Goal: Transaction & Acquisition: Purchase product/service

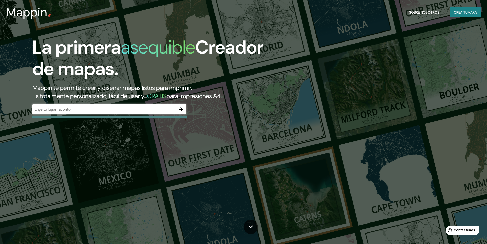
click at [179, 36] on font "asequible" at bounding box center [158, 47] width 74 height 24
click at [109, 110] on input "text" at bounding box center [103, 109] width 143 height 6
click at [118, 111] on input "text" at bounding box center [103, 109] width 143 height 6
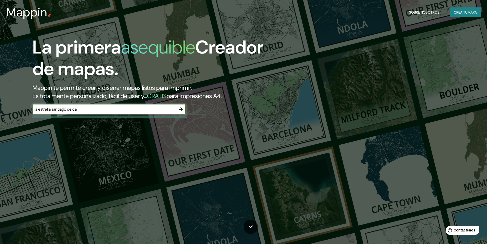
type input "la estrella santiago de cali"
click at [181, 107] on icon "button" at bounding box center [181, 109] width 6 height 6
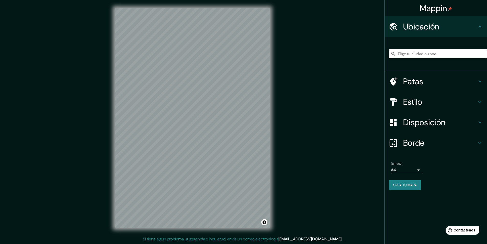
click at [427, 53] on input "Elige tu ciudad o zona" at bounding box center [438, 53] width 98 height 9
click at [272, 84] on div "© Mapbox © OpenStreetMap Improve this map" at bounding box center [192, 118] width 171 height 236
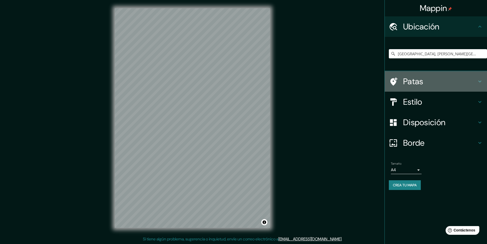
click at [450, 80] on h4 "Patas" at bounding box center [440, 81] width 74 height 10
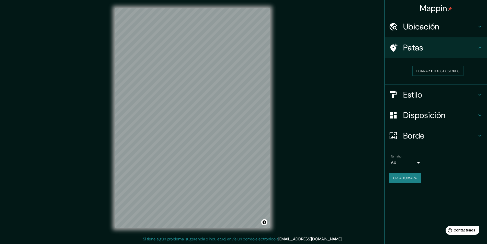
click at [464, 56] on div "Patas" at bounding box center [436, 47] width 102 height 20
click at [470, 93] on h4 "Estilo" at bounding box center [440, 94] width 74 height 10
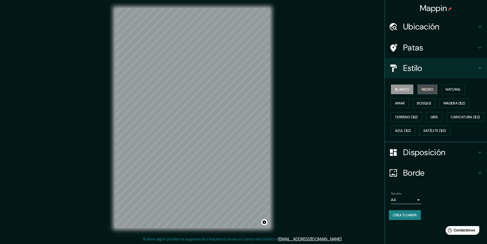
click at [436, 91] on button "Negro" at bounding box center [427, 89] width 20 height 10
click at [445, 88] on button "Natural" at bounding box center [453, 89] width 24 height 10
click at [452, 102] on font "Madera ($2)" at bounding box center [453, 103] width 21 height 5
click at [428, 102] on font "Bosque" at bounding box center [424, 103] width 14 height 5
click at [403, 102] on font "Amar" at bounding box center [400, 103] width 10 height 5
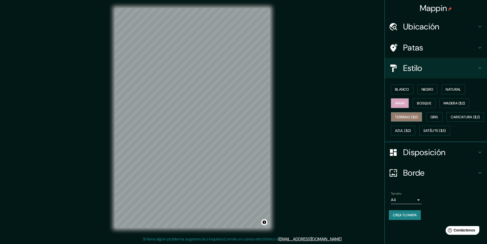
click at [404, 116] on font "Terreno ($2)" at bounding box center [406, 116] width 23 height 5
click at [434, 117] on font "Gris" at bounding box center [434, 116] width 8 height 5
click at [451, 157] on h4 "Disposición" at bounding box center [440, 152] width 74 height 10
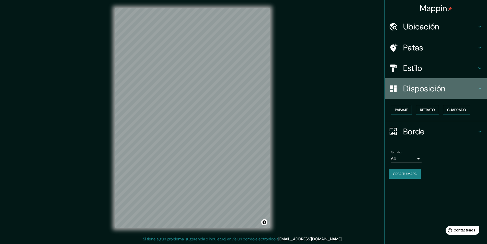
click at [455, 91] on h4 "Disposición" at bounding box center [440, 88] width 74 height 10
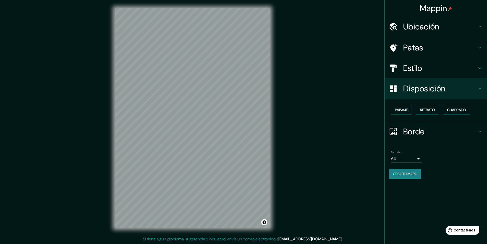
click at [481, 89] on icon at bounding box center [480, 88] width 6 height 6
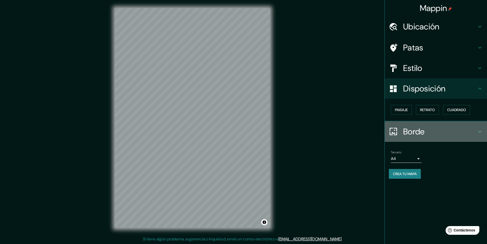
click at [479, 128] on icon at bounding box center [480, 131] width 6 height 6
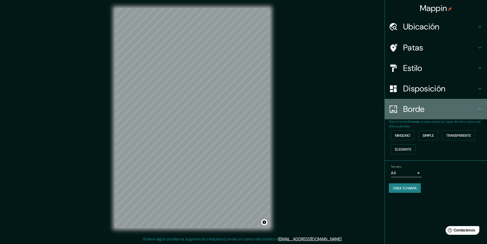
click at [479, 115] on div "Borde" at bounding box center [436, 109] width 102 height 20
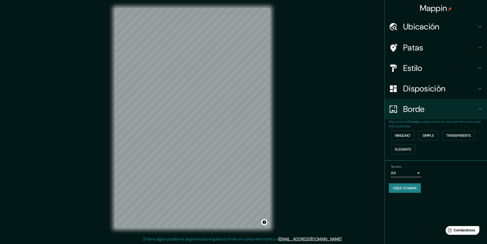
click at [468, 25] on h4 "Ubicación" at bounding box center [440, 26] width 74 height 10
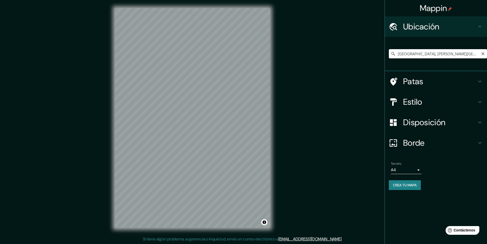
click at [458, 51] on input "[GEOGRAPHIC_DATA], [PERSON_NAME][GEOGRAPHIC_DATA], [GEOGRAPHIC_DATA]" at bounding box center [438, 53] width 98 height 9
click at [397, 53] on input "[GEOGRAPHIC_DATA], [PERSON_NAME][GEOGRAPHIC_DATA], [GEOGRAPHIC_DATA]" at bounding box center [438, 53] width 98 height 9
click at [400, 52] on input "[GEOGRAPHIC_DATA], [PERSON_NAME][GEOGRAPHIC_DATA], [GEOGRAPHIC_DATA]" at bounding box center [438, 53] width 98 height 9
drag, startPoint x: 405, startPoint y: 53, endPoint x: 395, endPoint y: 55, distance: 9.9
click at [395, 55] on div "[GEOGRAPHIC_DATA], [PERSON_NAME][GEOGRAPHIC_DATA], [GEOGRAPHIC_DATA] [GEOGRAPHI…" at bounding box center [438, 53] width 98 height 9
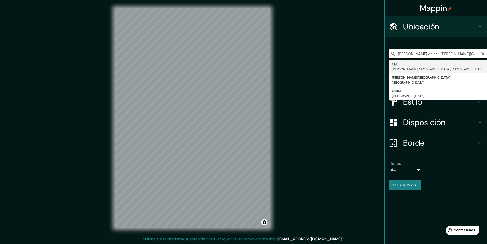
type input "[GEOGRAPHIC_DATA], [PERSON_NAME][GEOGRAPHIC_DATA], [GEOGRAPHIC_DATA]"
